Goal: Information Seeking & Learning: Learn about a topic

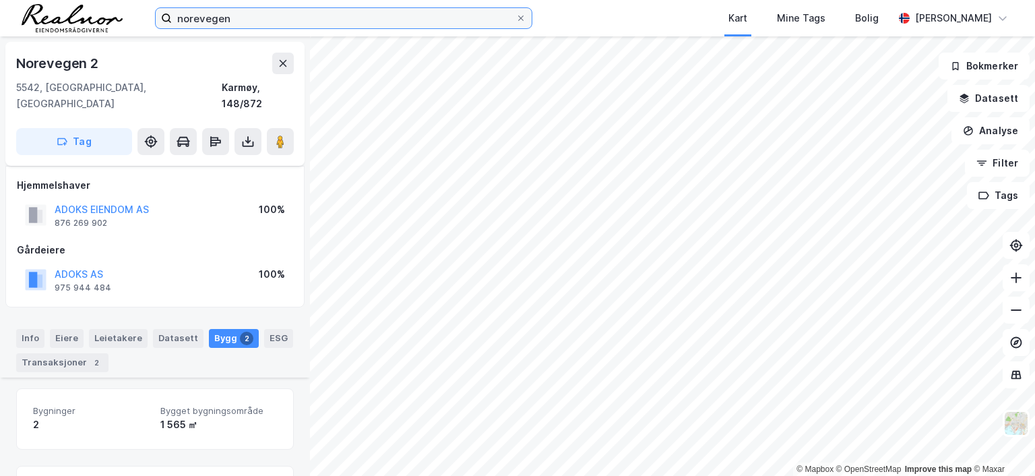
click at [236, 12] on input "norevegen" at bounding box center [344, 18] width 344 height 20
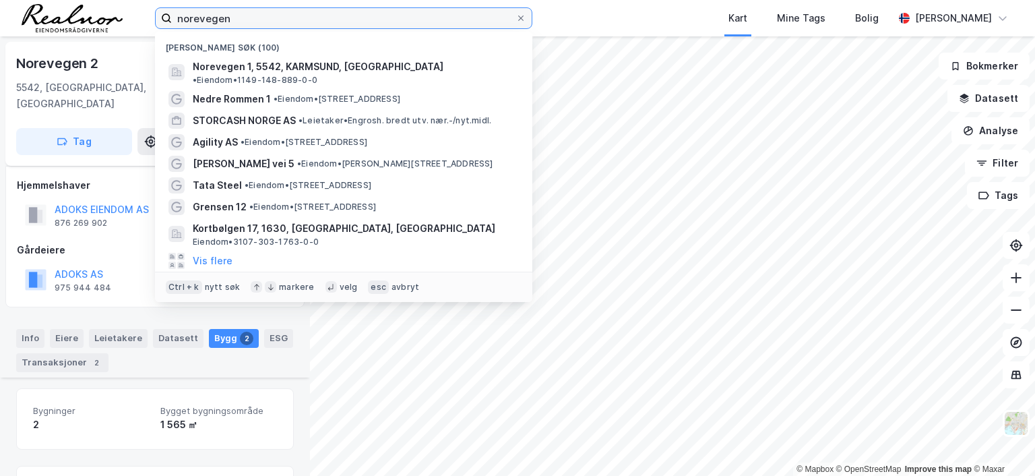
scroll to position [203, 0]
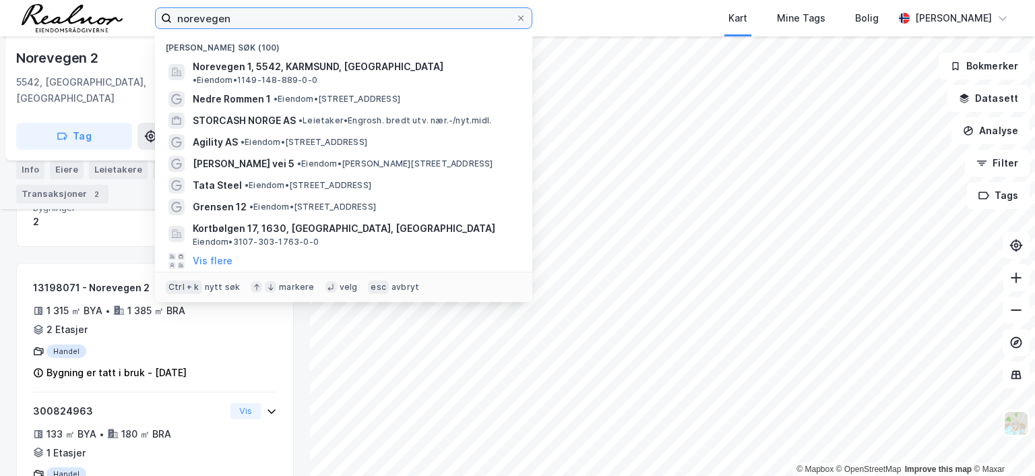
drag, startPoint x: 243, startPoint y: 18, endPoint x: 123, endPoint y: 17, distance: 120.0
click at [123, 17] on div "norevegen Nylige søk (100) Norevegen 1, 5542, [GEOGRAPHIC_DATA], [GEOGRAPHIC_DA…" at bounding box center [517, 18] width 1035 height 36
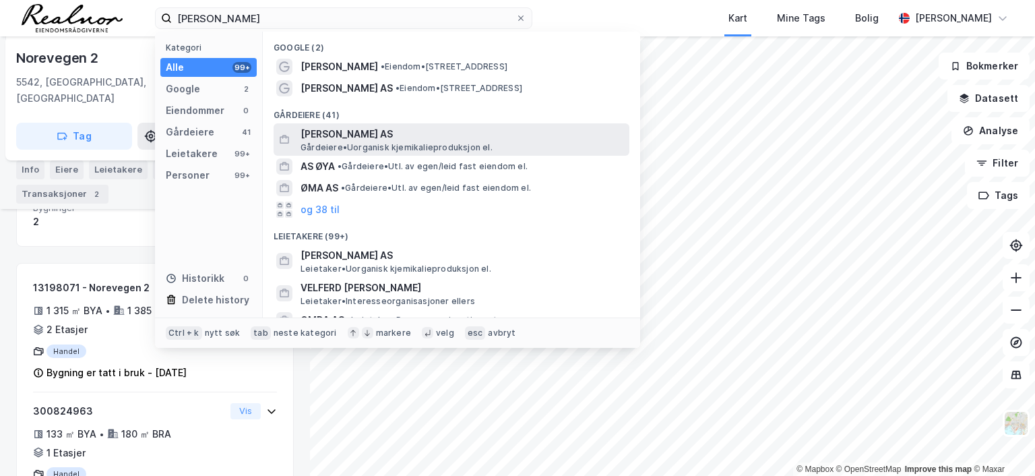
click at [356, 135] on span "[PERSON_NAME] AS" at bounding box center [462, 134] width 323 height 16
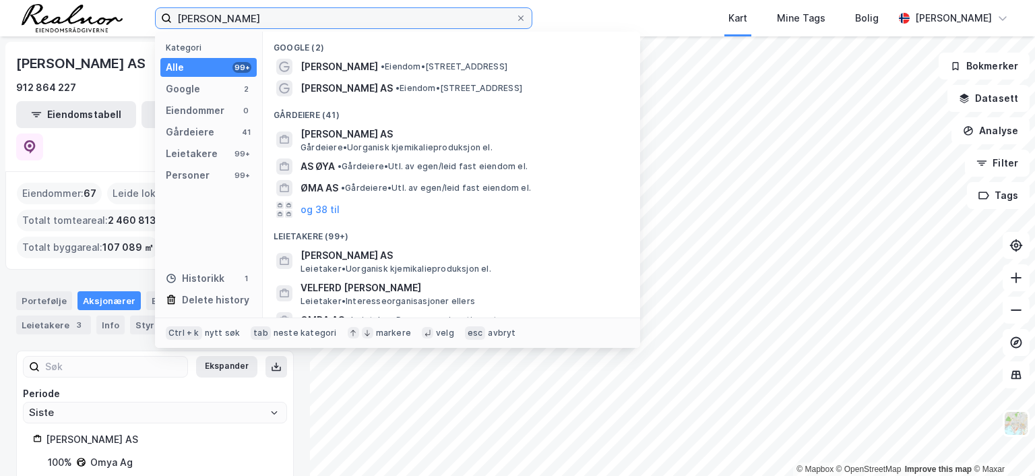
click at [302, 8] on input "[PERSON_NAME]" at bounding box center [344, 18] width 344 height 20
drag, startPoint x: 301, startPoint y: 14, endPoint x: 24, endPoint y: -1, distance: 277.4
click at [24, 0] on html "omya hustadmarmor Kategori Alle 99+ Google 2 Eiendommer 0 Gårdeiere 41 Leietake…" at bounding box center [517, 238] width 1035 height 476
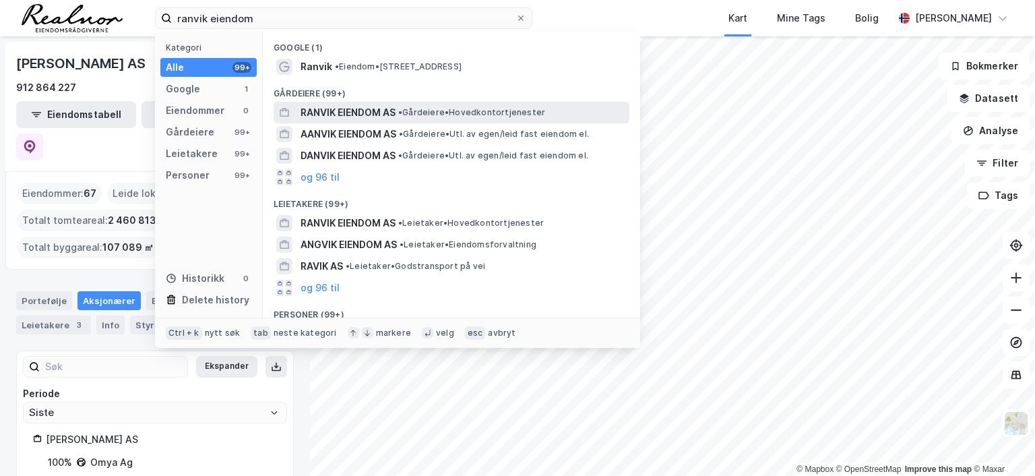
click at [390, 115] on span "RANVIK EIENDOM AS" at bounding box center [348, 112] width 95 height 16
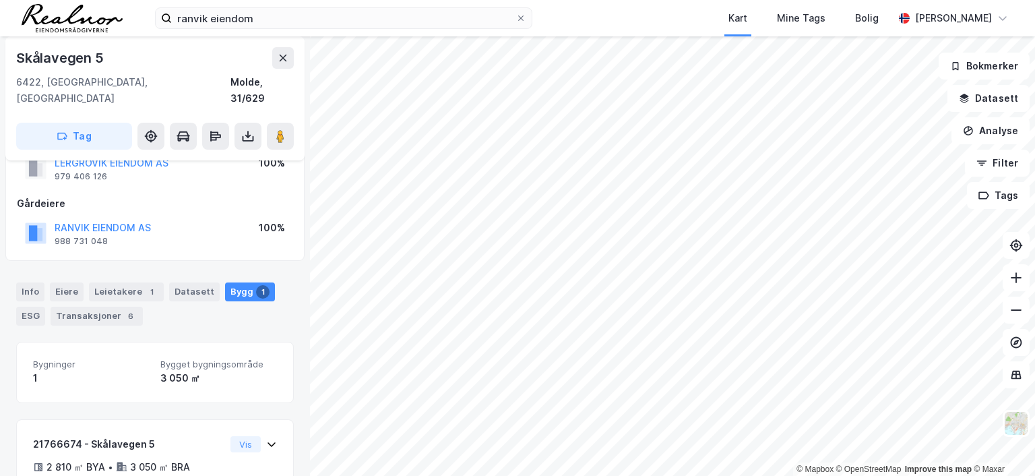
scroll to position [166, 0]
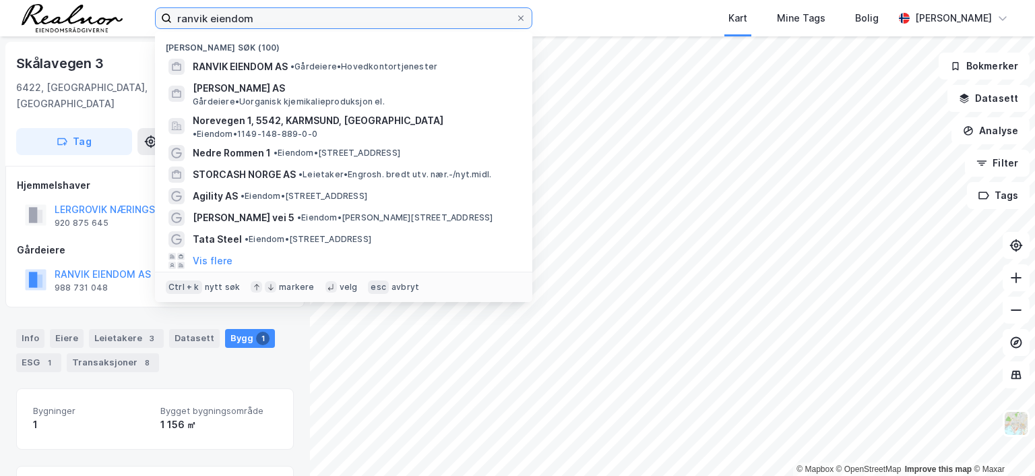
click at [282, 15] on input "ranvik eiendom" at bounding box center [344, 18] width 344 height 20
drag, startPoint x: 280, startPoint y: 20, endPoint x: 116, endPoint y: 28, distance: 164.6
click at [116, 28] on div "ranvik eiendom [GEOGRAPHIC_DATA] søk (100) RANVIK EIENDOM AS • Gårdeiere • Hove…" at bounding box center [517, 18] width 1035 height 36
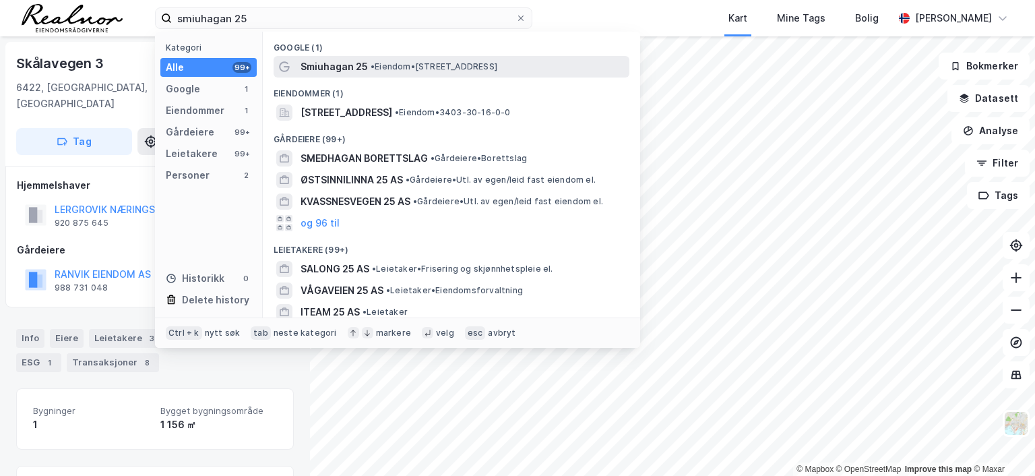
click at [359, 64] on span "Smiuhagan 25" at bounding box center [334, 67] width 67 height 16
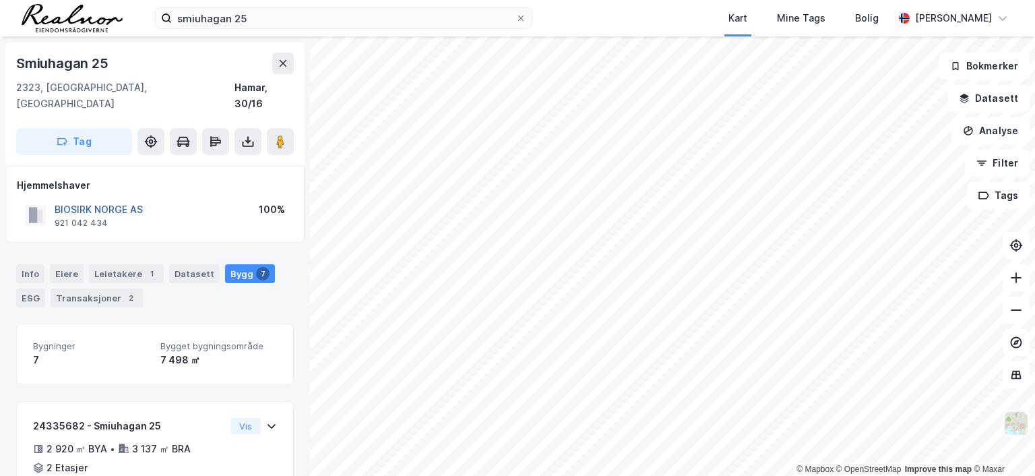
click at [0, 0] on button "BIOSIRK NORGE AS" at bounding box center [0, 0] width 0 height 0
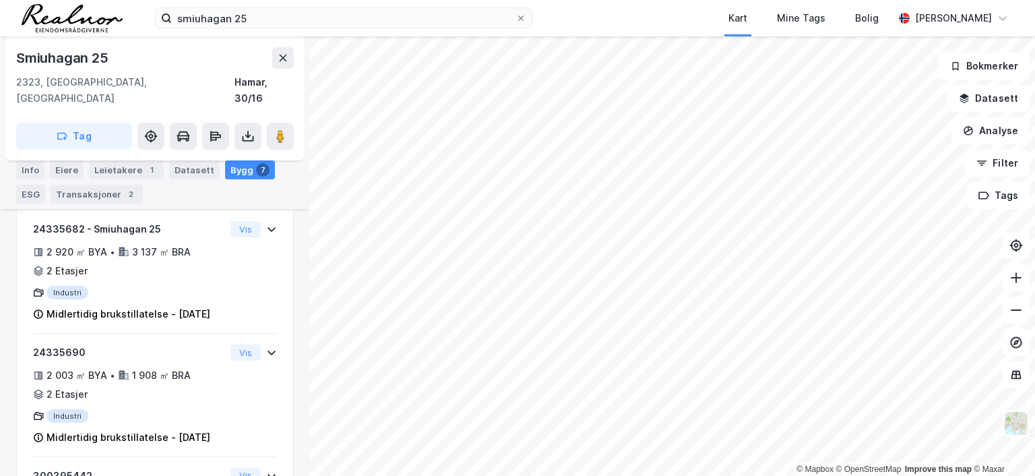
scroll to position [204, 0]
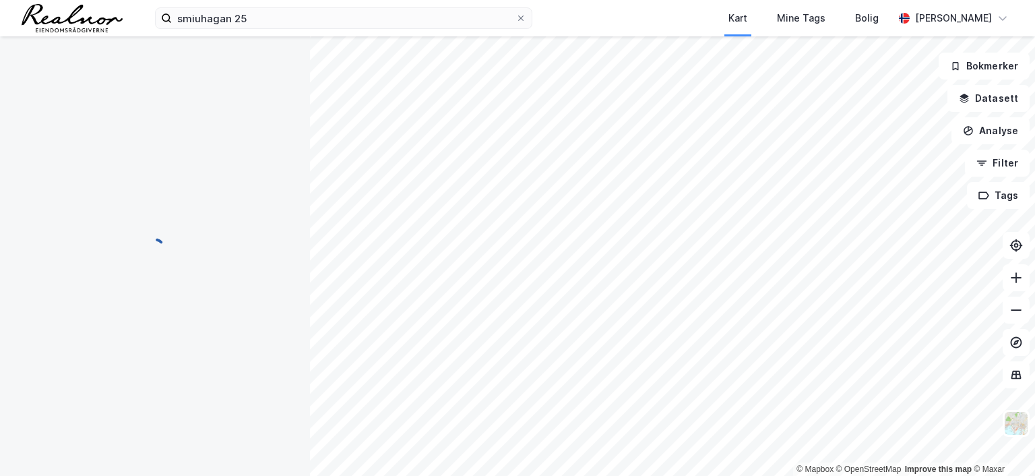
scroll to position [247, 0]
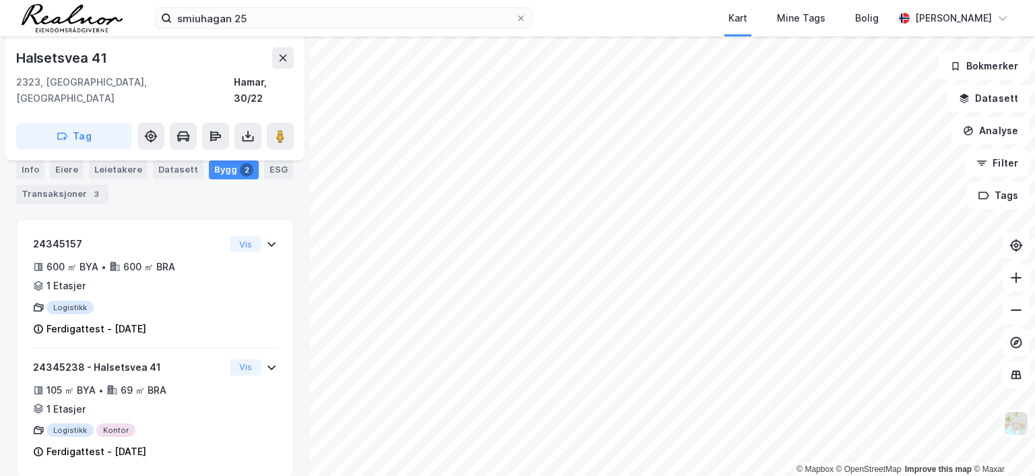
scroll to position [247, 0]
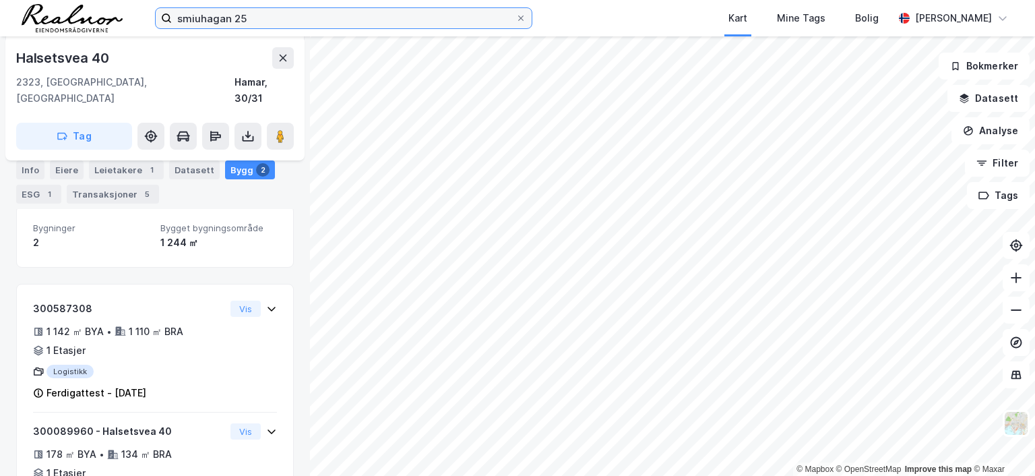
click at [280, 18] on input "smiuhagan 25" at bounding box center [344, 18] width 344 height 20
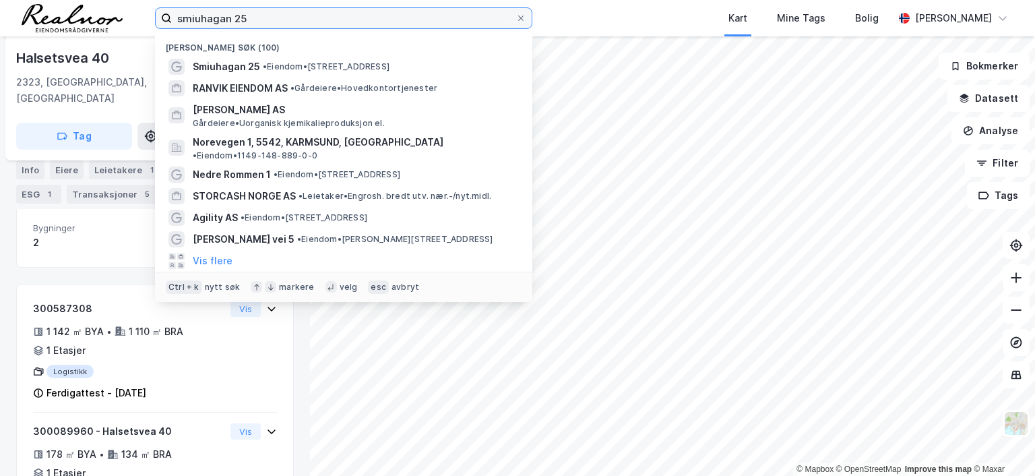
drag, startPoint x: 269, startPoint y: 18, endPoint x: 11, endPoint y: 18, distance: 258.1
click at [11, 18] on div "smiuhagan 25 Nylige søk (100) Smiuhagan 25 • Eiendom • [STREET_ADDRESS] RANVIK …" at bounding box center [517, 18] width 1035 height 36
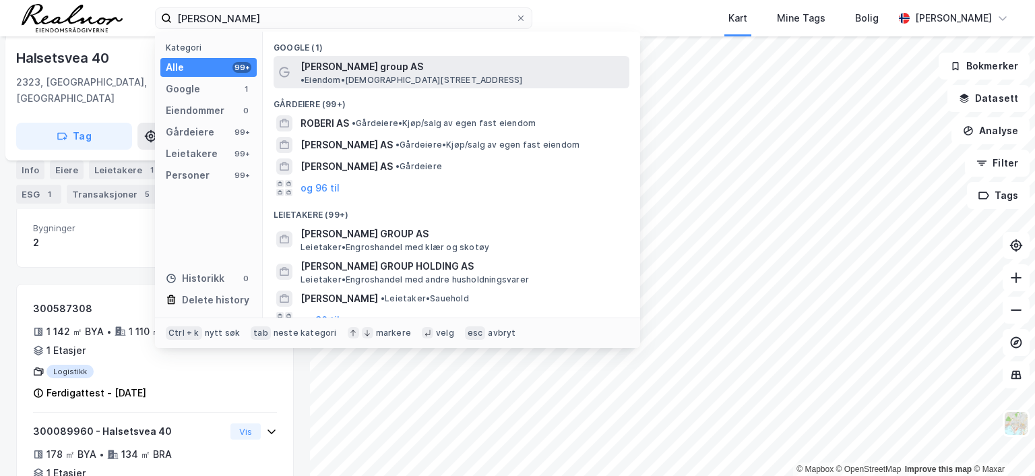
click at [421, 75] on span "• Eiendom • [STREET_ADDRESS]" at bounding box center [412, 80] width 222 height 11
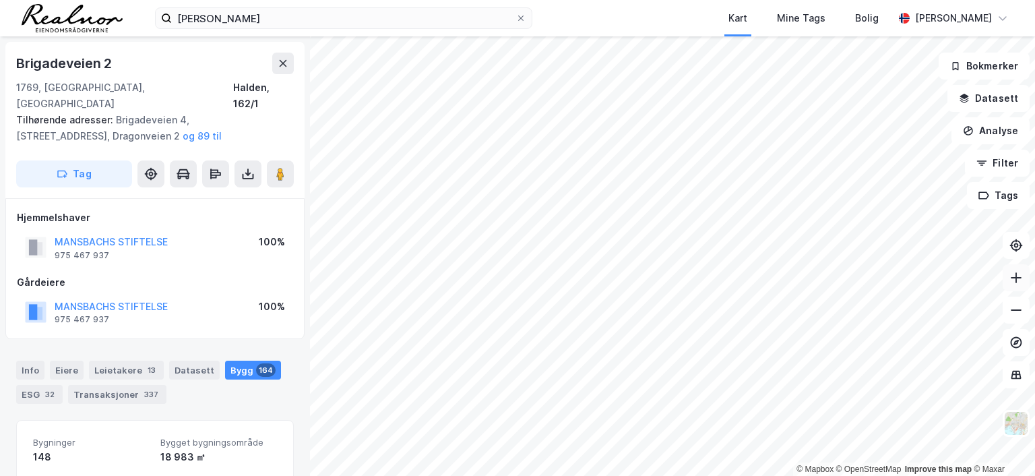
click at [1014, 280] on icon at bounding box center [1016, 277] width 13 height 13
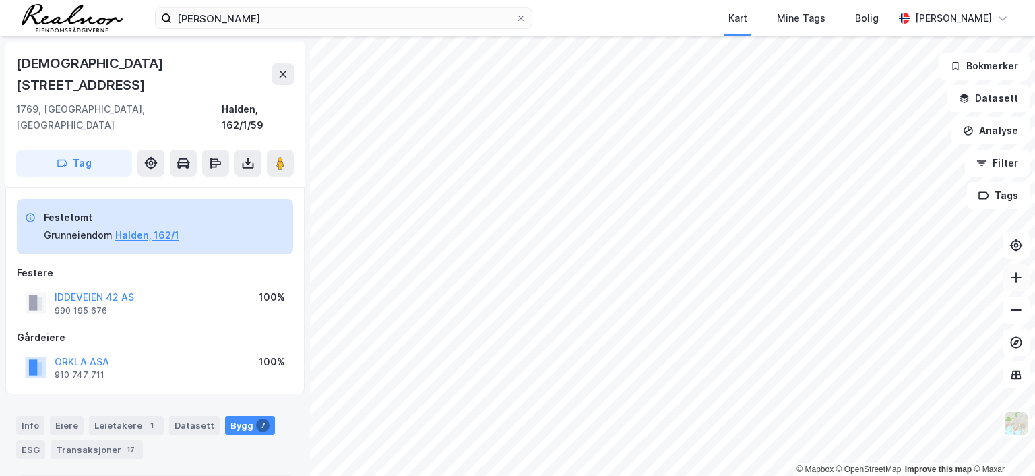
scroll to position [1, 0]
click at [164, 226] on button "Halden, 162/1" at bounding box center [147, 234] width 64 height 16
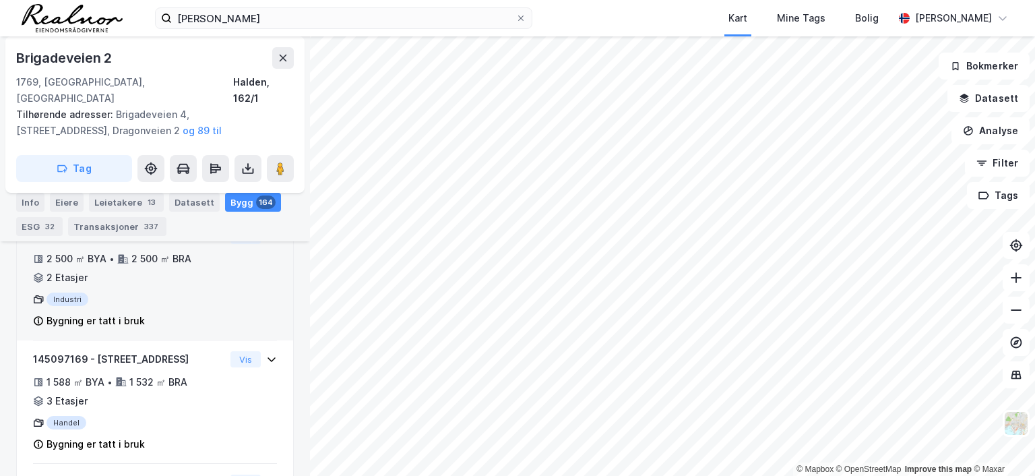
scroll to position [370, 0]
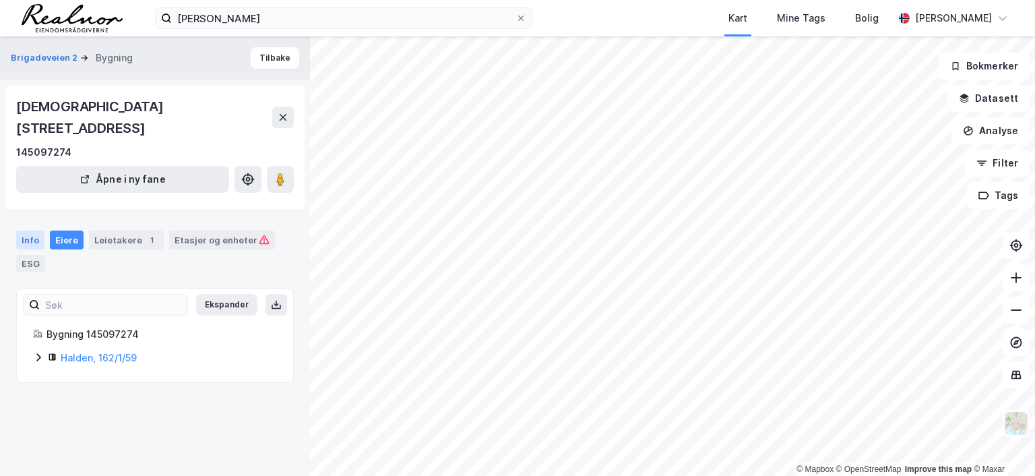
click at [31, 230] on div "Info" at bounding box center [30, 239] width 28 height 19
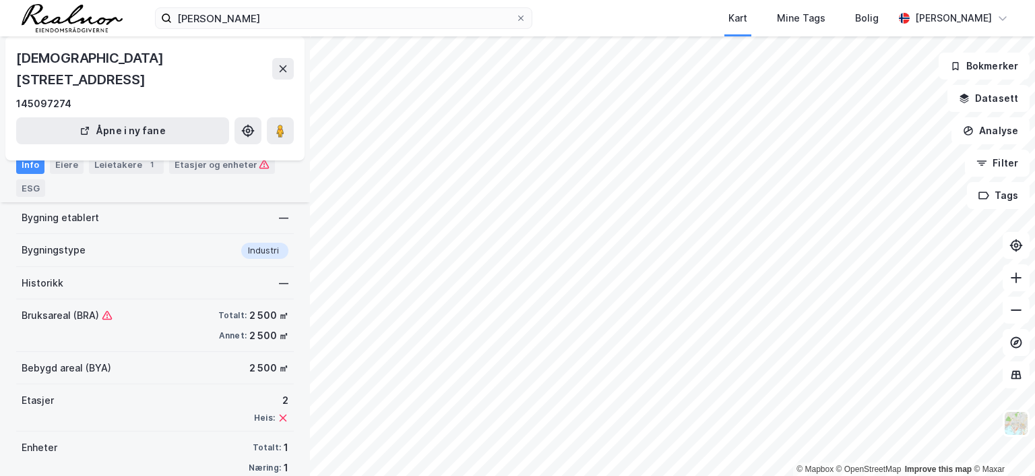
scroll to position [89, 0]
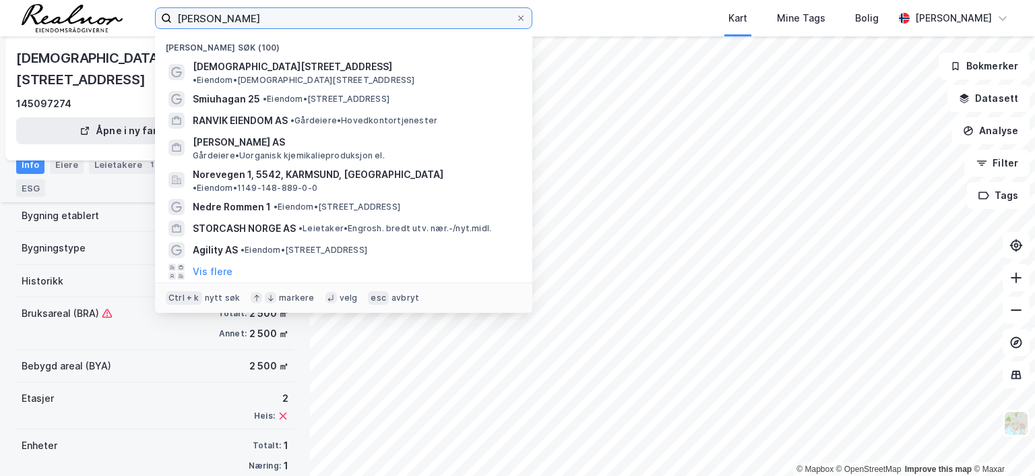
click at [258, 13] on input "[PERSON_NAME]" at bounding box center [344, 18] width 344 height 20
drag, startPoint x: 258, startPoint y: 14, endPoint x: -3, endPoint y: -24, distance: 263.5
click at [0, 0] on html "[PERSON_NAME] søk (100) Iddeveien 42 • Eiendom • [DEMOGRAPHIC_DATA][STREET_ADDR…" at bounding box center [517, 238] width 1035 height 476
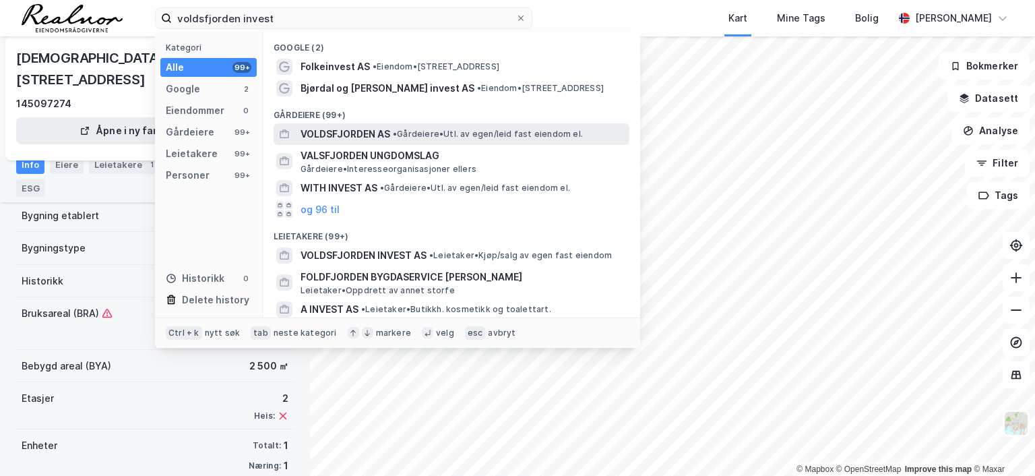
click at [379, 137] on span "VOLDSFJORDEN AS" at bounding box center [346, 134] width 90 height 16
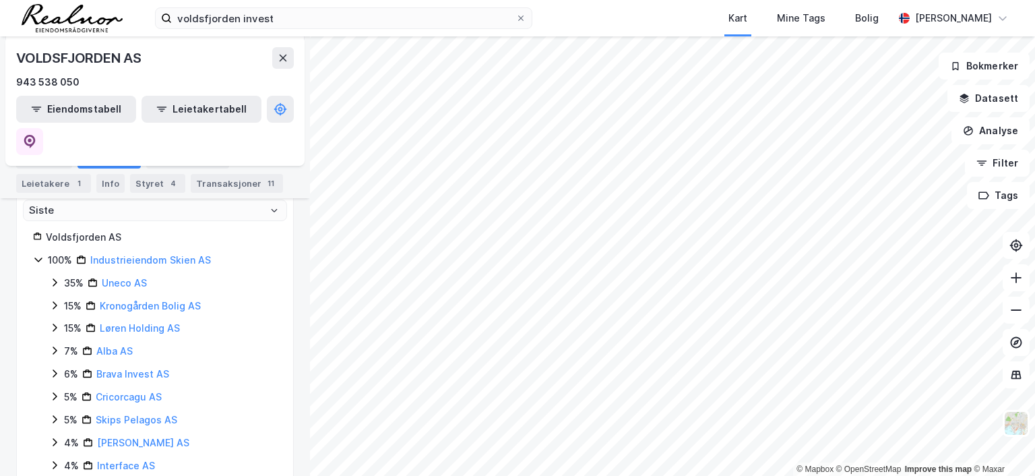
scroll to position [135, 0]
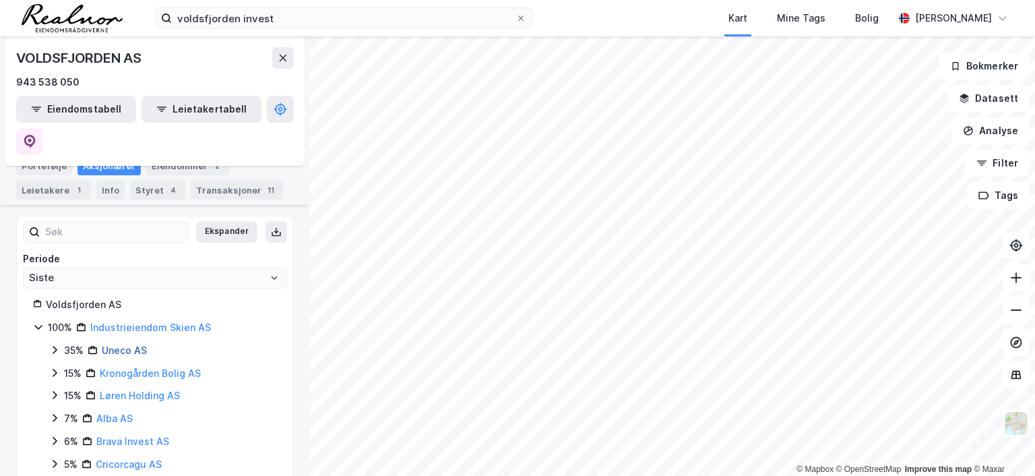
click at [114, 344] on link "Uneco AS" at bounding box center [124, 349] width 45 height 11
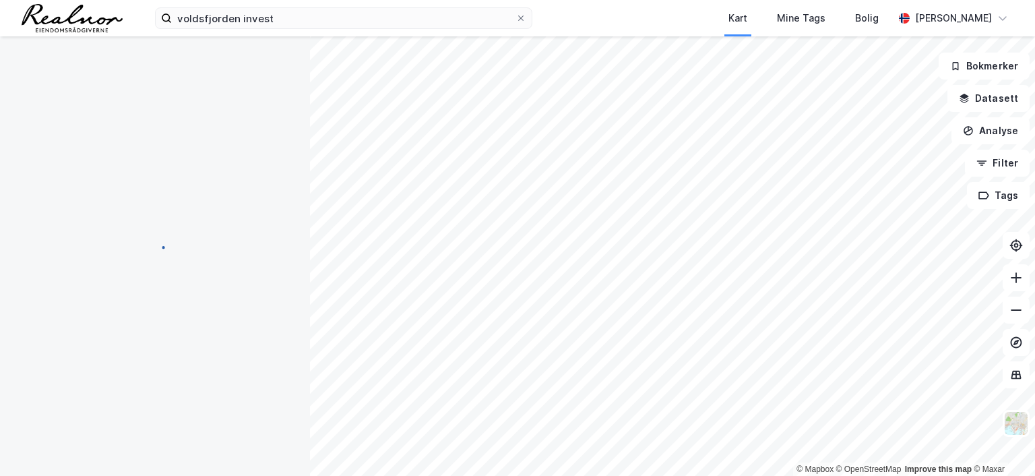
scroll to position [0, 0]
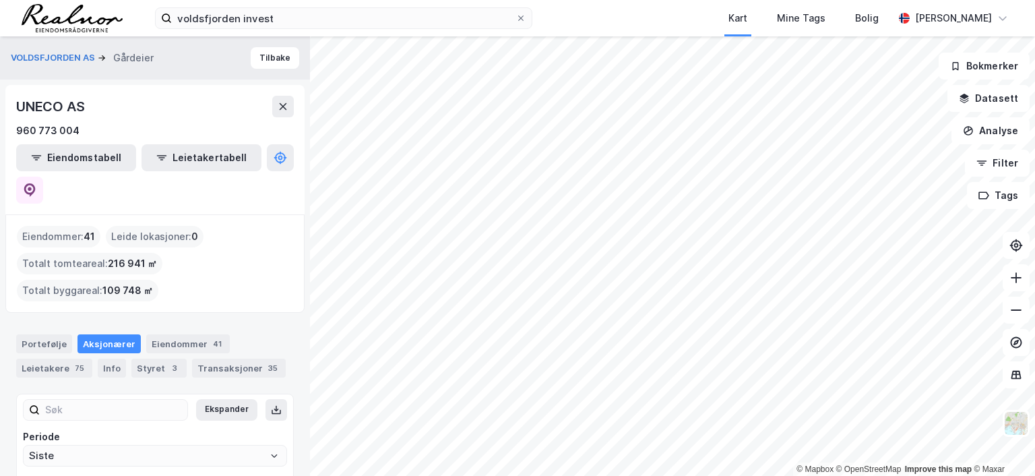
scroll to position [38, 0]
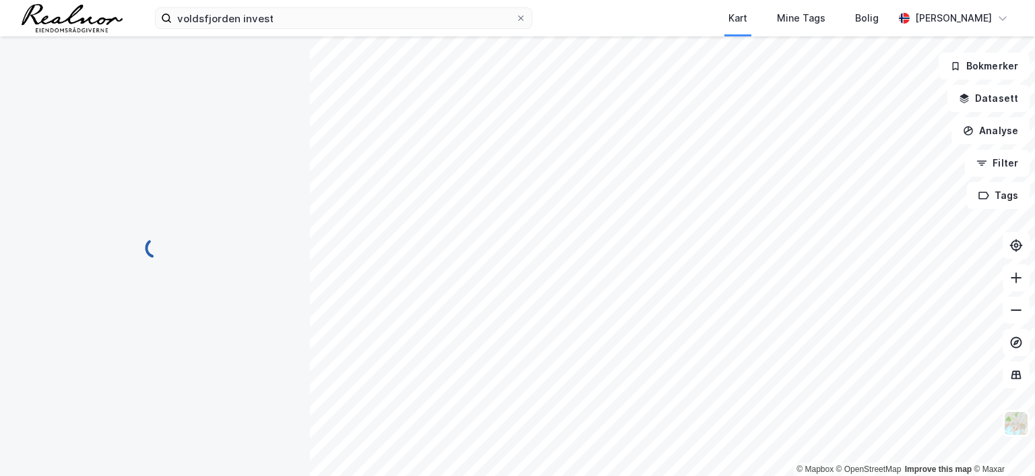
scroll to position [89, 0]
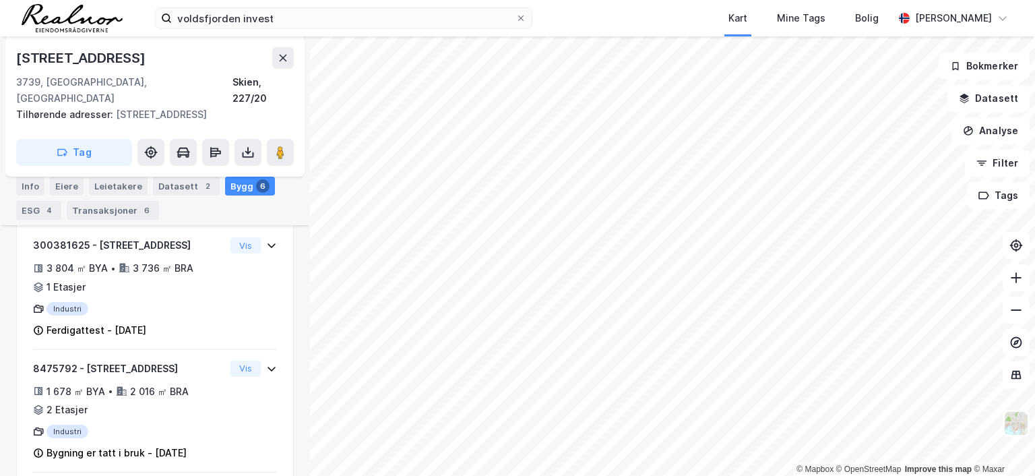
scroll to position [276, 0]
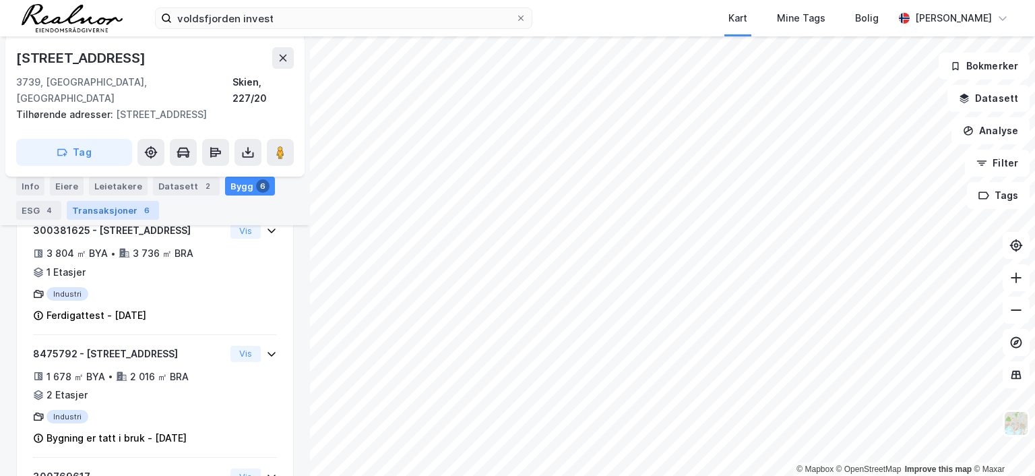
click at [111, 204] on div "Transaksjoner 6" at bounding box center [113, 210] width 92 height 19
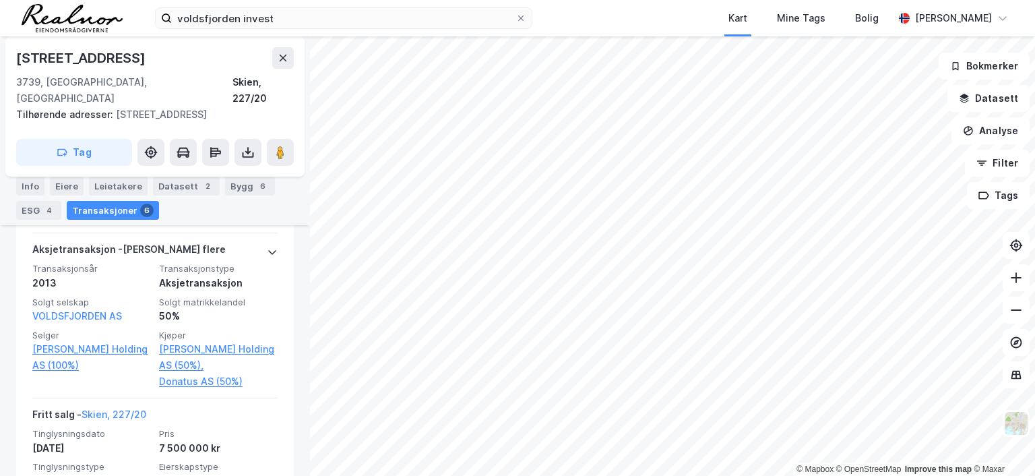
scroll to position [1018, 0]
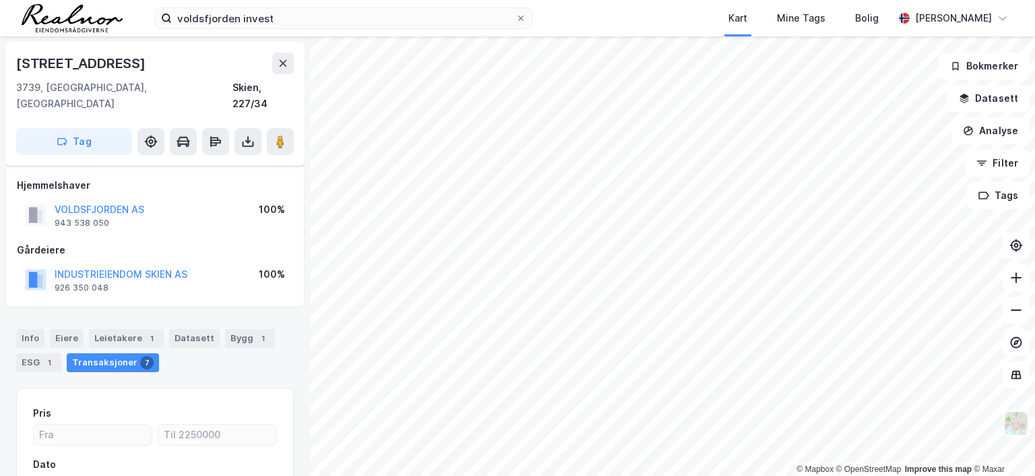
scroll to position [148, 0]
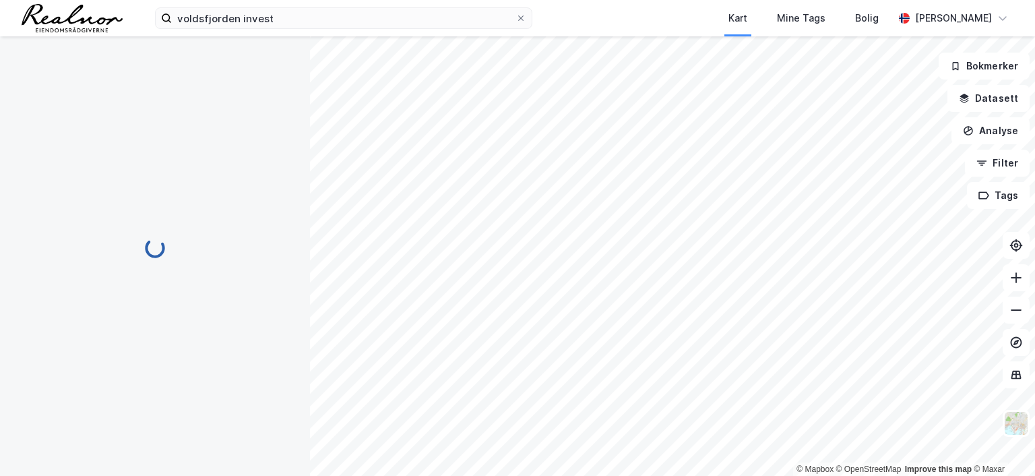
scroll to position [129, 0]
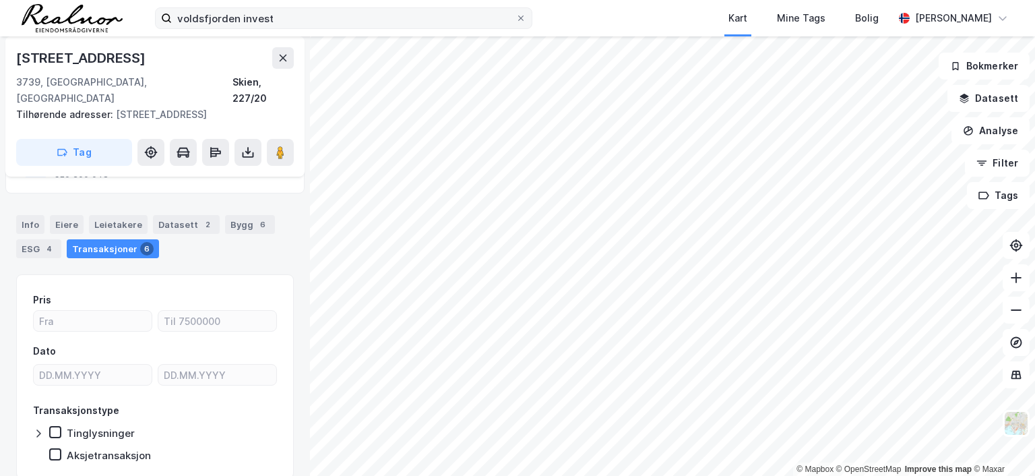
drag, startPoint x: 258, startPoint y: 5, endPoint x: 272, endPoint y: 13, distance: 16.1
click at [259, 6] on div "voldsfjorden invest Kart Mine Tags Bolig [PERSON_NAME]" at bounding box center [517, 18] width 1035 height 36
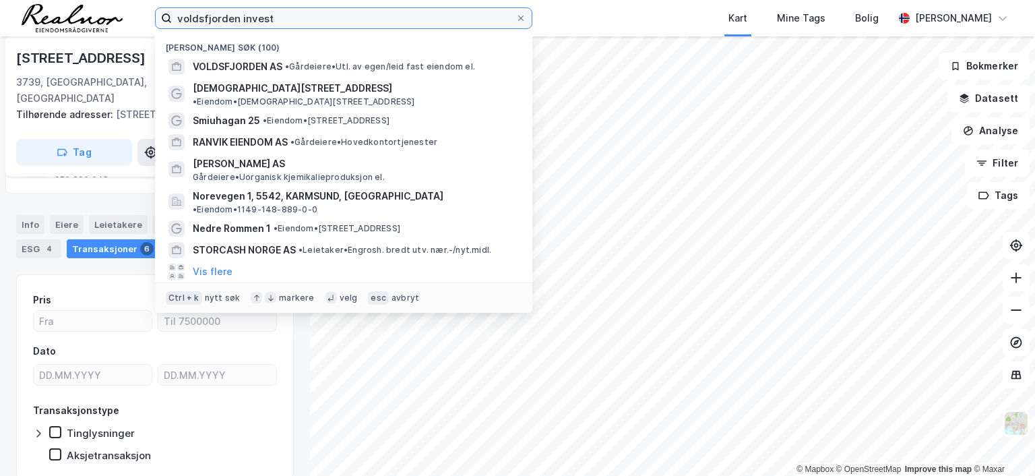
click at [281, 18] on input "voldsfjorden invest" at bounding box center [344, 18] width 344 height 20
drag, startPoint x: 286, startPoint y: 18, endPoint x: 80, endPoint y: 7, distance: 207.2
click at [80, 7] on div "voldsfjorden invest Nylige søk (100) VOLDSFJORDEN AS • Gårdeiere • Utl. av egen…" at bounding box center [517, 18] width 1035 height 36
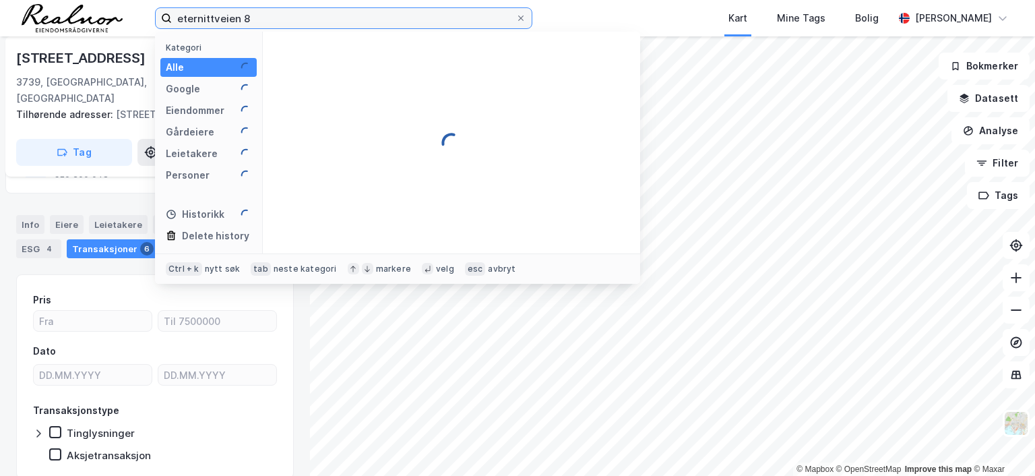
type input "eternittveien 8"
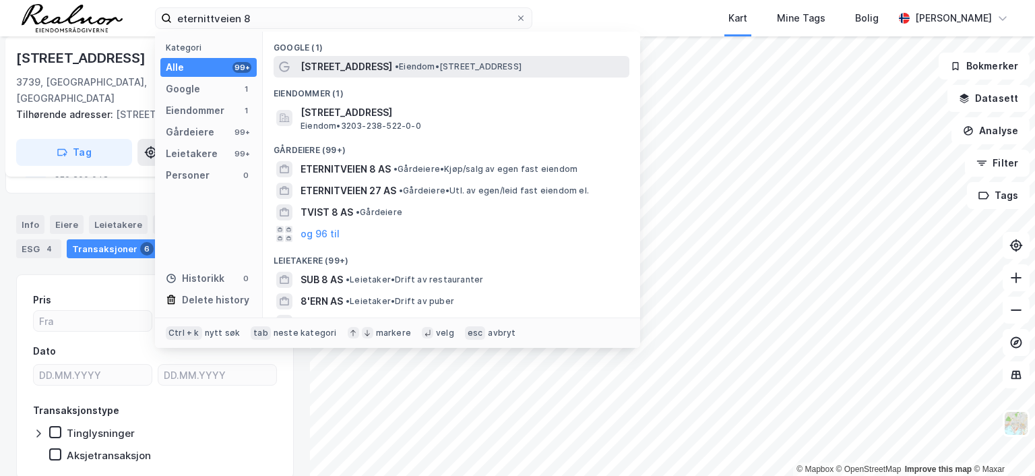
click at [333, 70] on span "[STREET_ADDRESS]" at bounding box center [347, 67] width 92 height 16
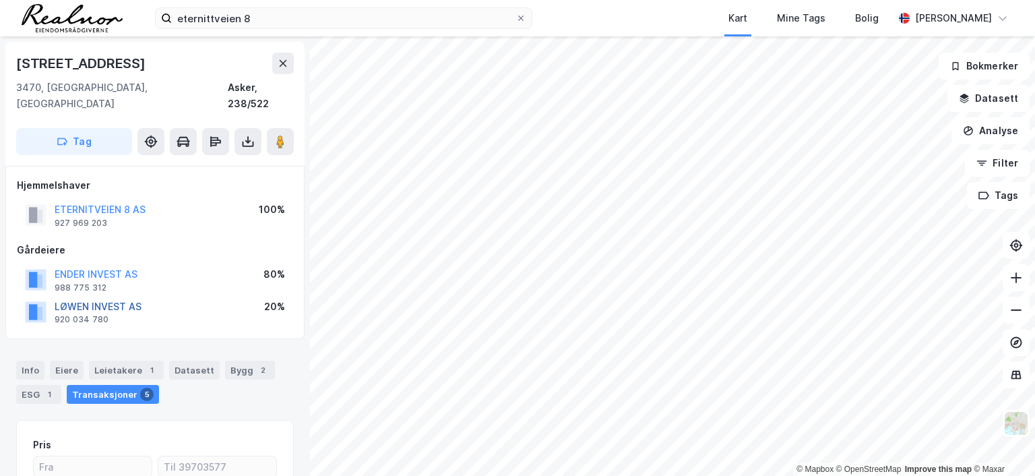
click at [0, 0] on button "LØWEN INVEST AS" at bounding box center [0, 0] width 0 height 0
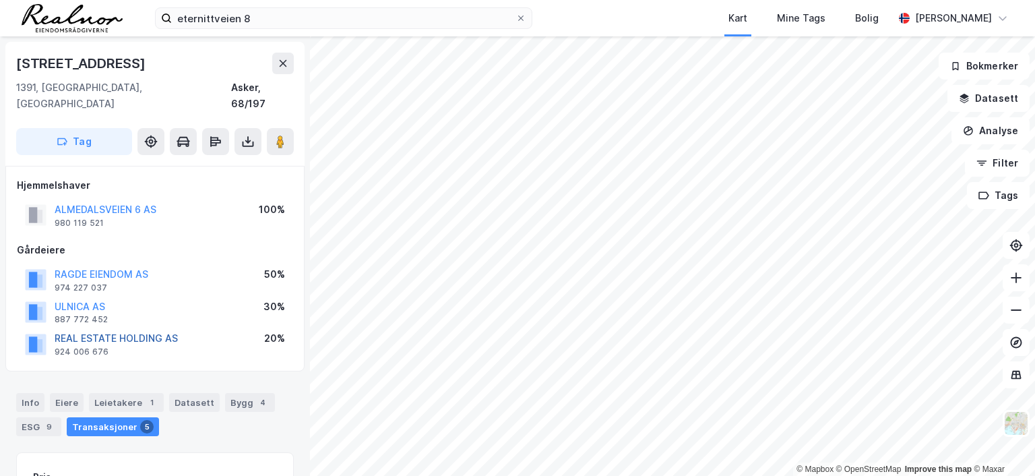
click at [0, 0] on button "REAL ESTATE HOLDING AS" at bounding box center [0, 0] width 0 height 0
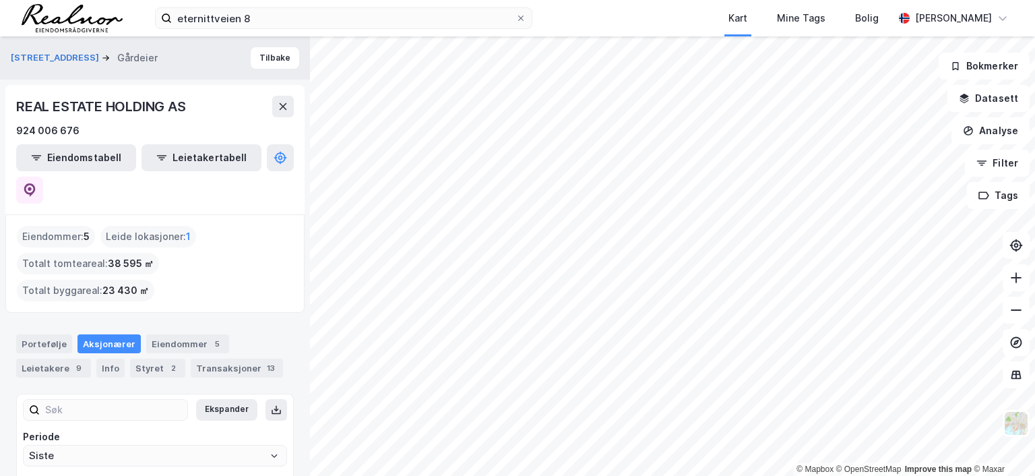
scroll to position [38, 0]
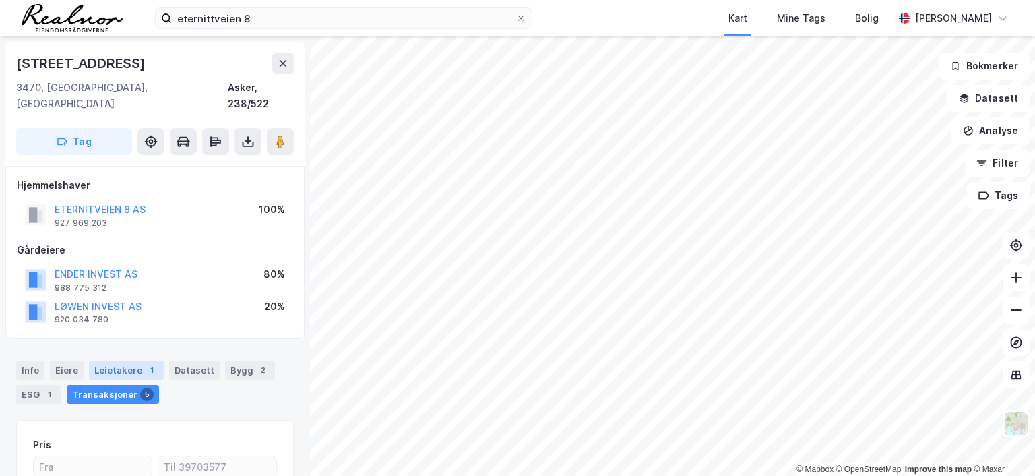
click at [121, 361] on div "Leietakere 1" at bounding box center [126, 370] width 75 height 19
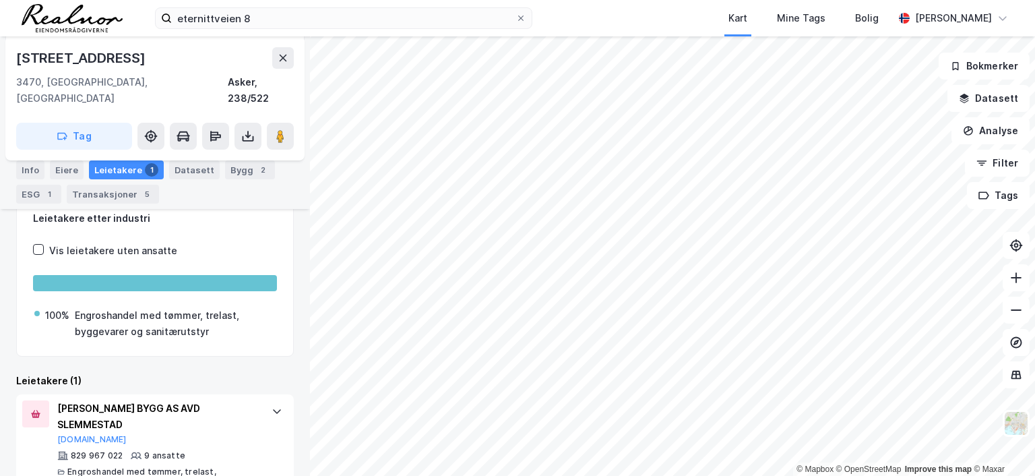
scroll to position [227, 0]
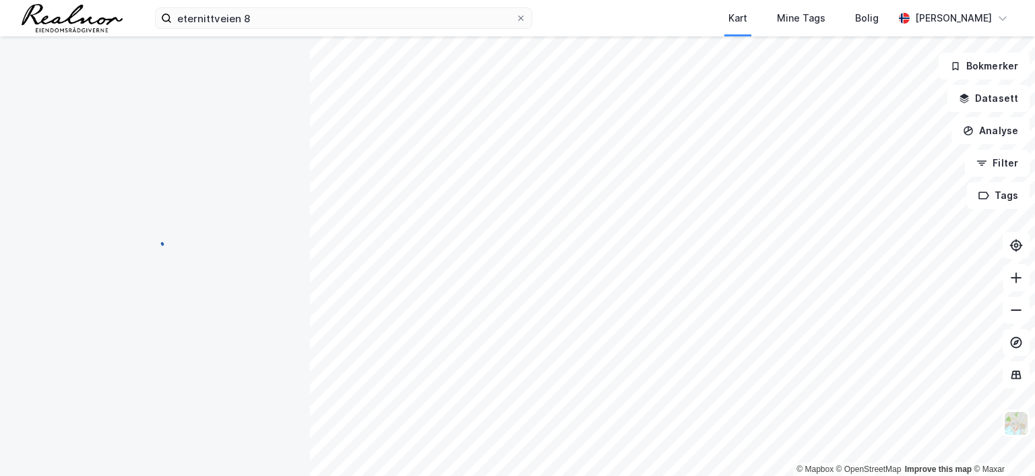
scroll to position [171, 0]
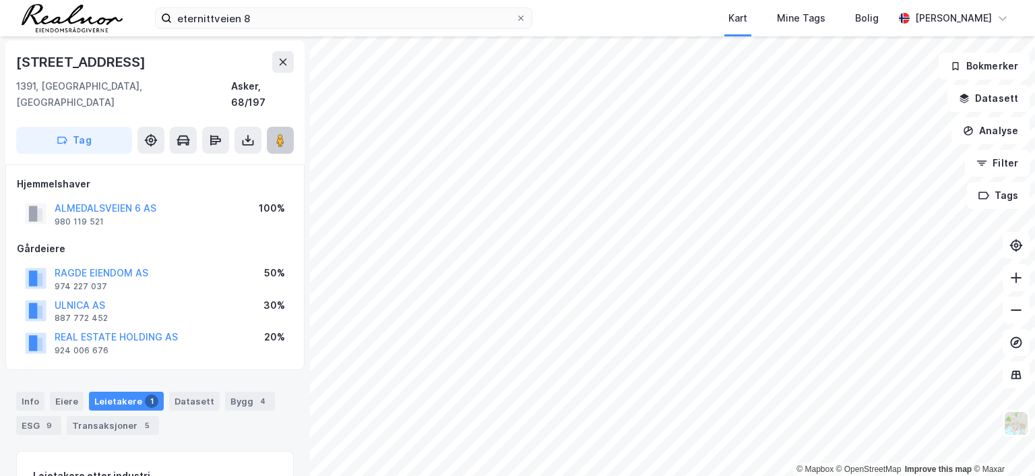
click at [276, 133] on icon at bounding box center [280, 139] width 13 height 13
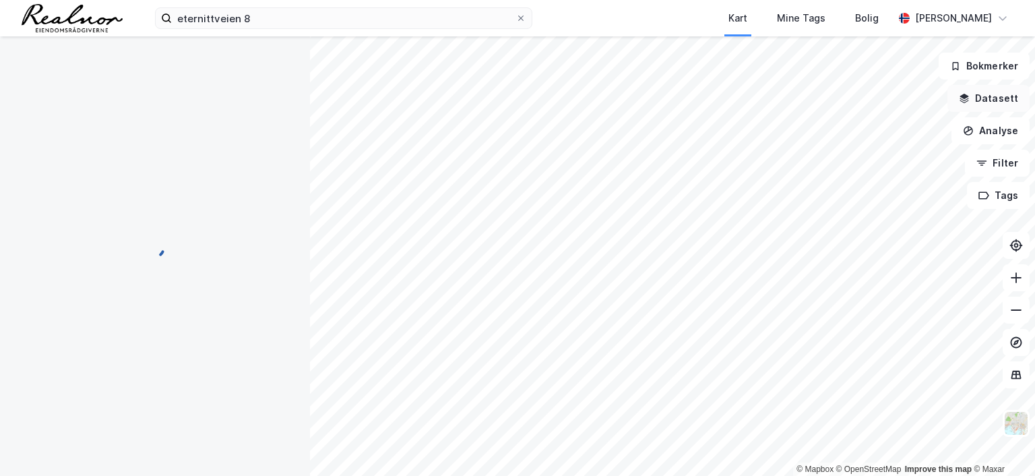
scroll to position [1, 0]
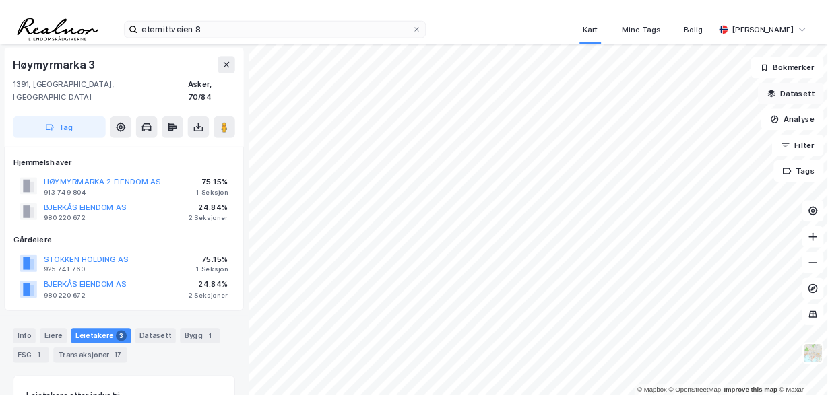
scroll to position [1, 0]
